Goal: Information Seeking & Learning: Learn about a topic

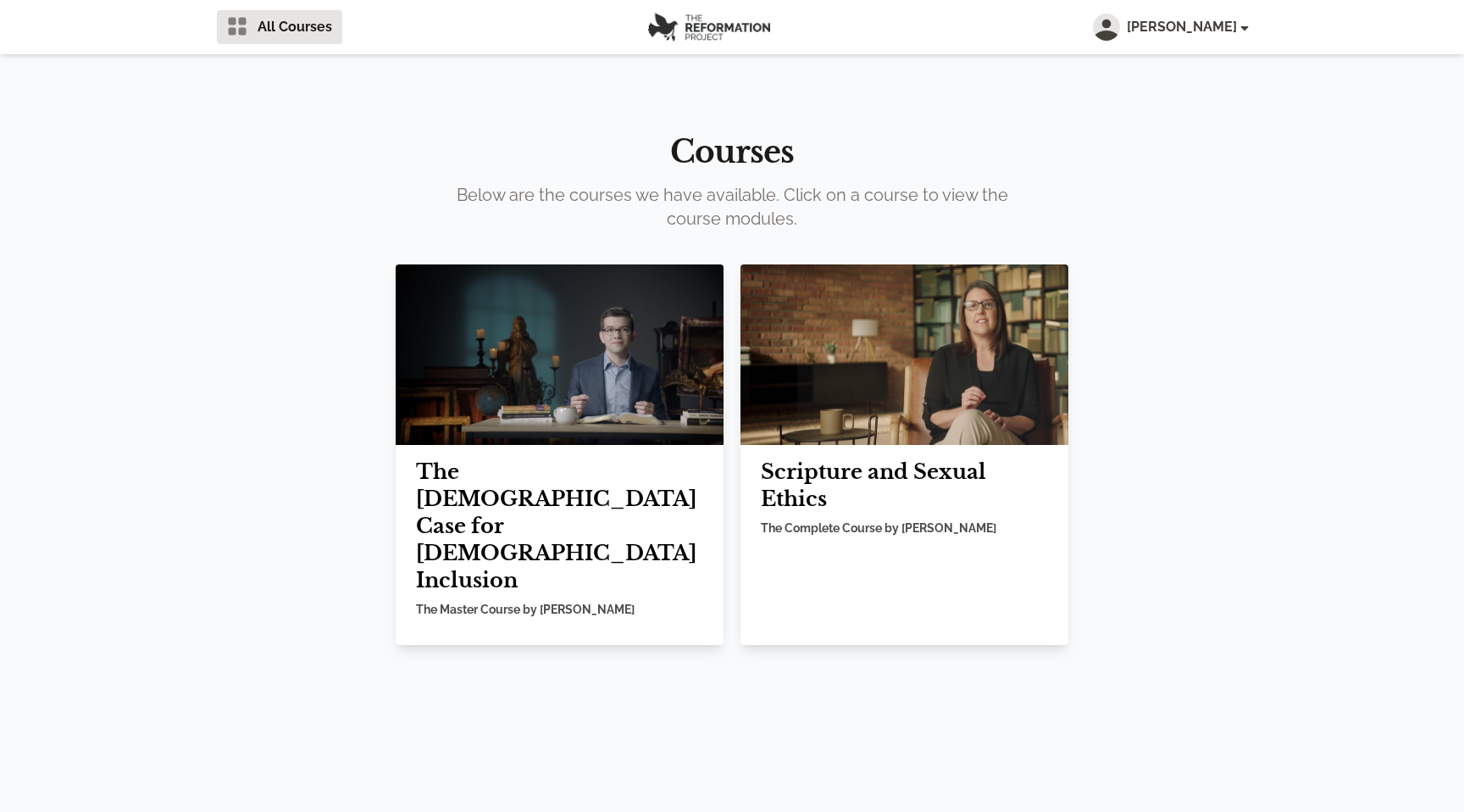
click at [588, 366] on img at bounding box center [559, 354] width 328 height 181
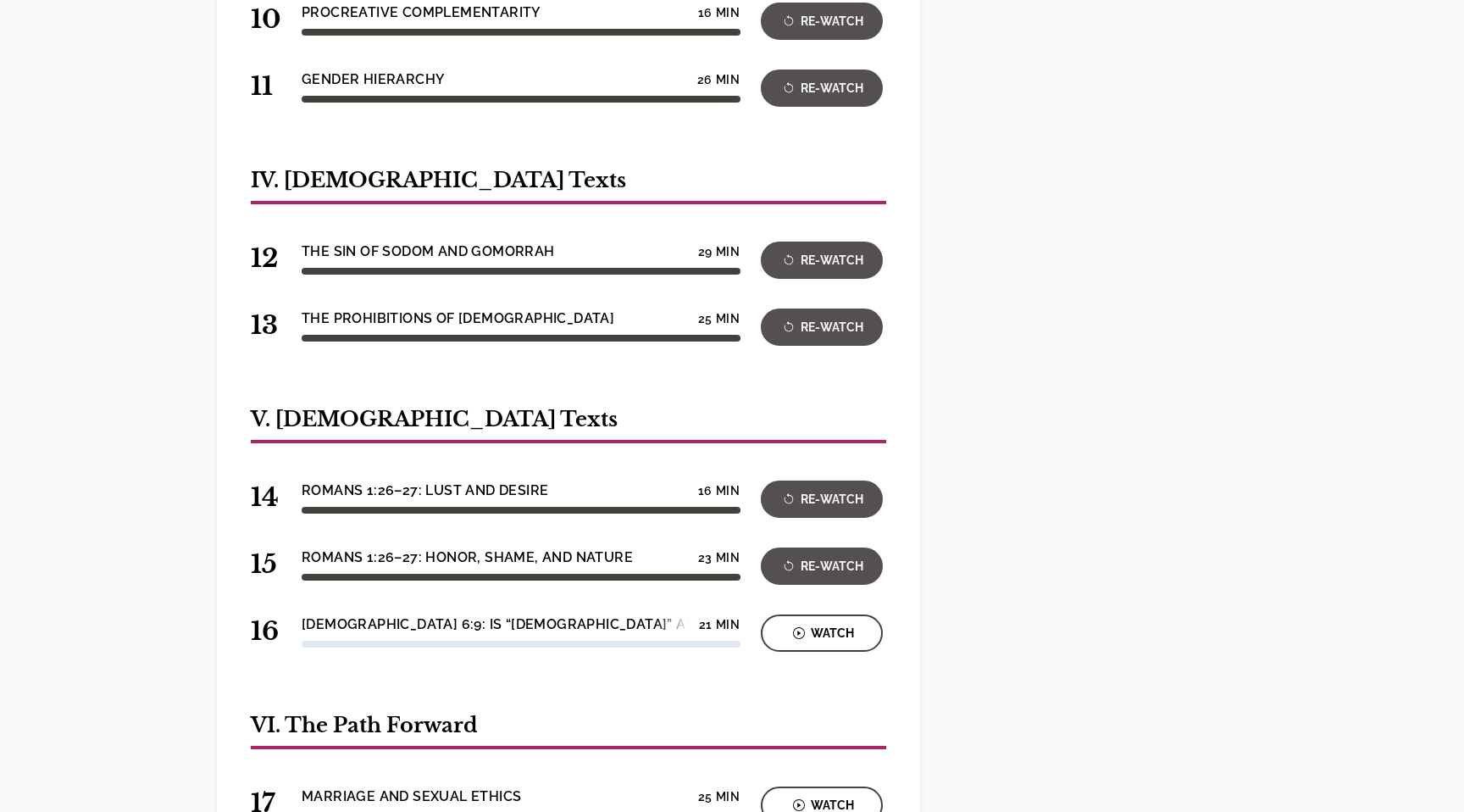
scroll to position [1502, 0]
click at [796, 481] on button "Re-Watch" at bounding box center [822, 499] width 122 height 37
